Goal: Transaction & Acquisition: Download file/media

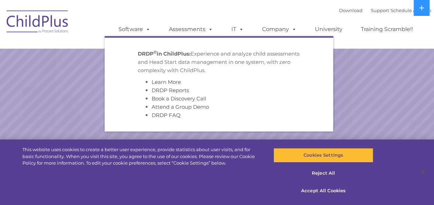
select select "MEDIUM"
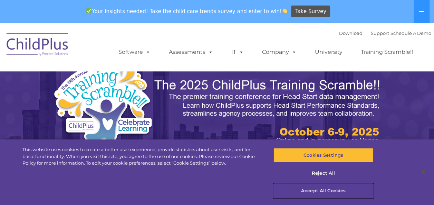
click at [324, 192] on button "Accept All Cookies" at bounding box center [324, 191] width 100 height 15
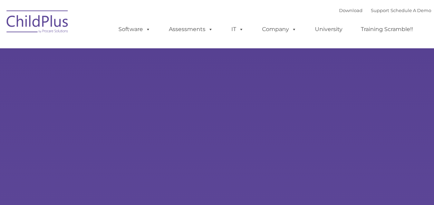
type input ""
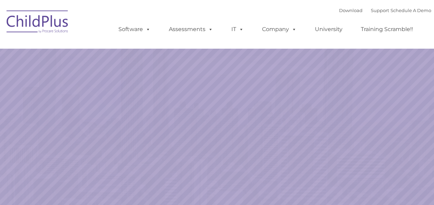
select select "MEDIUM"
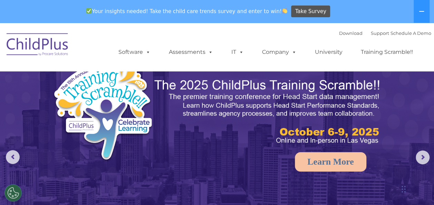
click at [50, 44] on img at bounding box center [37, 45] width 69 height 35
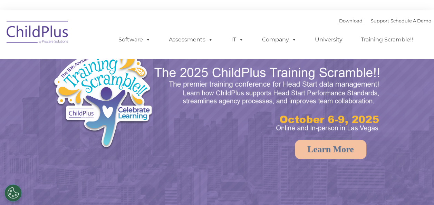
select select "MEDIUM"
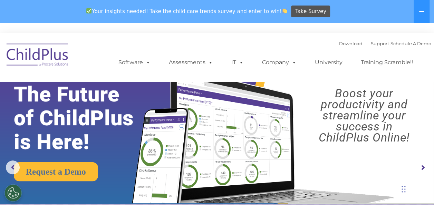
click at [51, 49] on img at bounding box center [37, 56] width 69 height 35
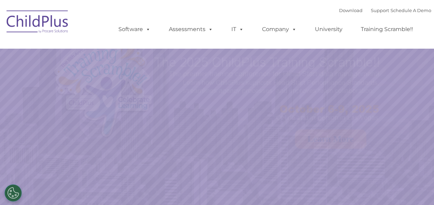
select select "MEDIUM"
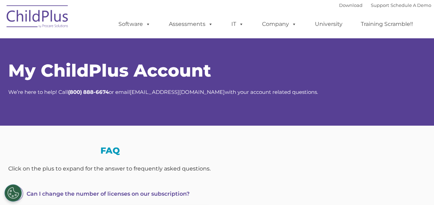
select select "MEDIUM"
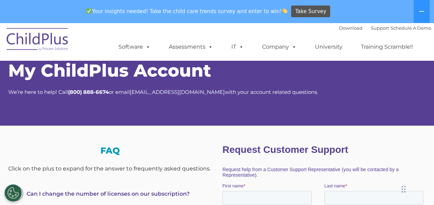
scroll to position [18, 0]
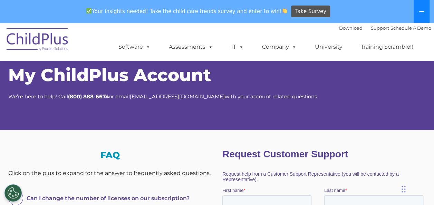
click at [420, 12] on icon at bounding box center [422, 12] width 6 height 6
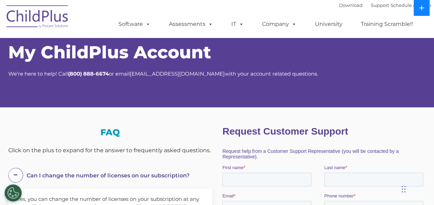
click at [420, 12] on button at bounding box center [422, 8] width 16 height 16
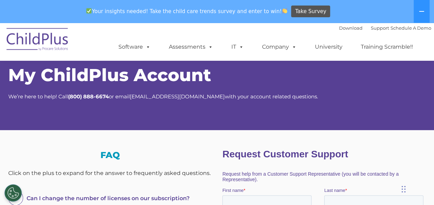
click at [339, 25] on div "Download Support | Schedule A Demo " at bounding box center [385, 28] width 92 height 10
click at [339, 26] on link "Download" at bounding box center [350, 28] width 23 height 6
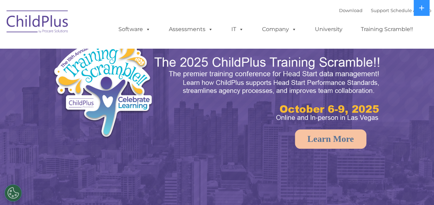
select select "MEDIUM"
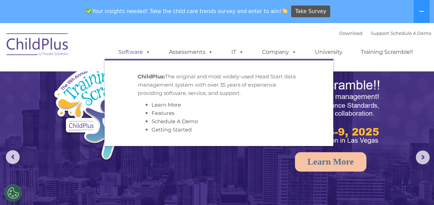
click at [150, 54] on span at bounding box center [147, 52] width 8 height 7
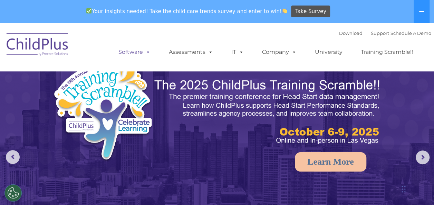
click at [150, 54] on span at bounding box center [147, 52] width 8 height 7
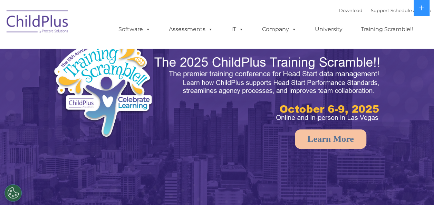
select select "MEDIUM"
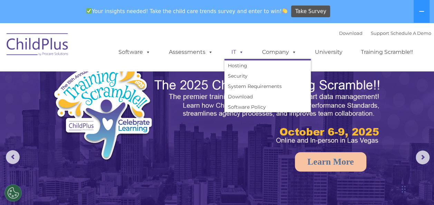
click at [245, 53] on link "IT" at bounding box center [238, 52] width 26 height 14
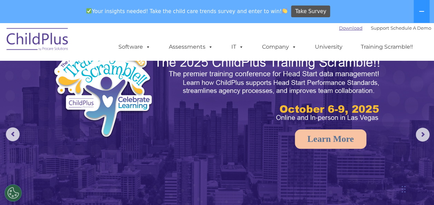
click at [350, 27] on link "Download" at bounding box center [350, 28] width 23 height 6
